Goal: Task Accomplishment & Management: Manage account settings

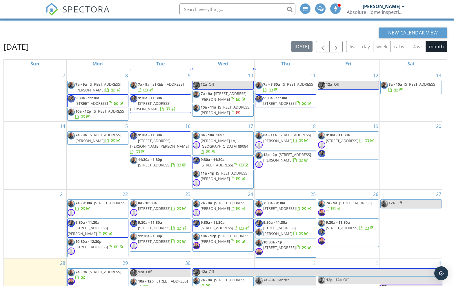
scroll to position [95, 0]
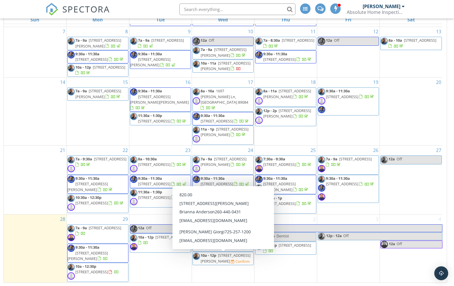
click at [227, 259] on span "[STREET_ADDRESS][PERSON_NAME]" at bounding box center [225, 258] width 50 height 11
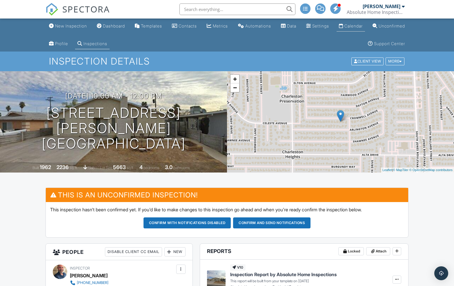
click at [362, 26] on div "Calendar" at bounding box center [353, 25] width 18 height 5
